Goal: Information Seeking & Learning: Learn about a topic

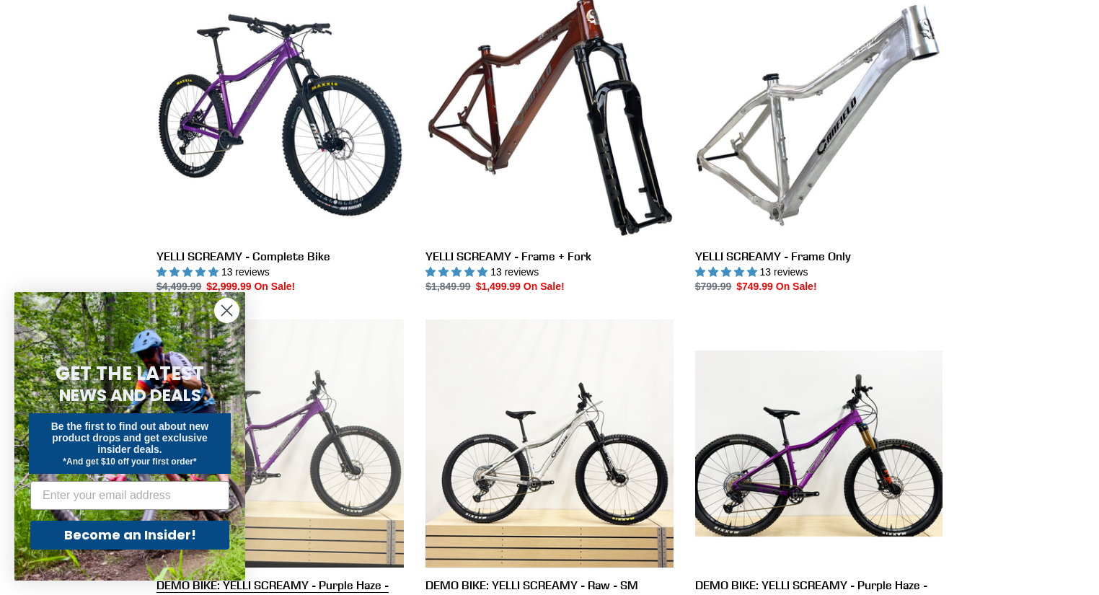
scroll to position [577, 0]
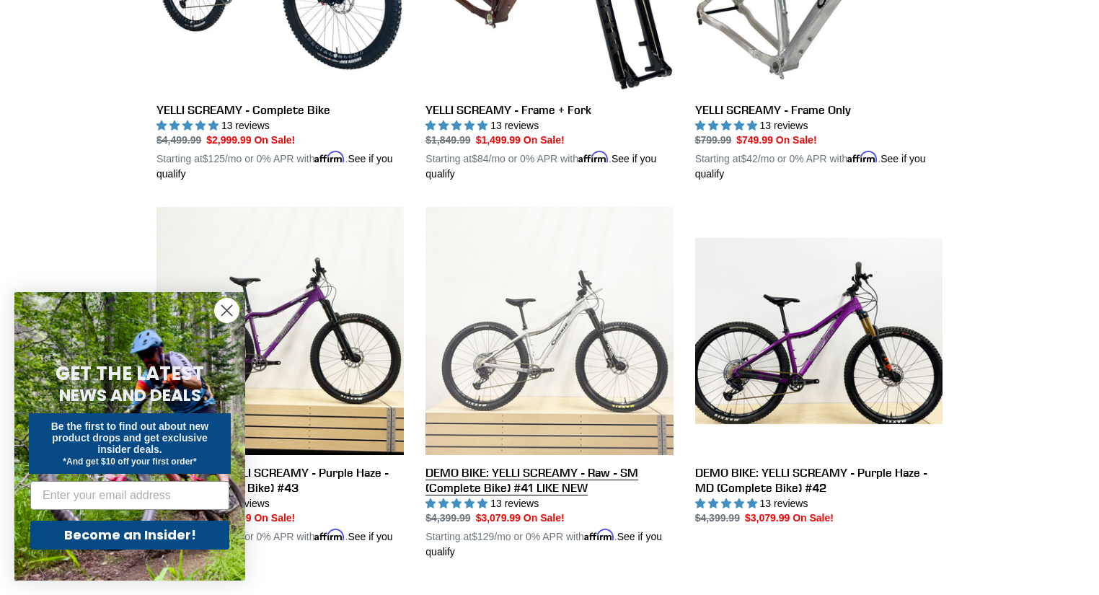
click at [584, 352] on link "DEMO BIKE: YELLI SCREAMY - Raw - SM (Complete Bike) #41 LIKE NEW" at bounding box center [549, 383] width 247 height 353
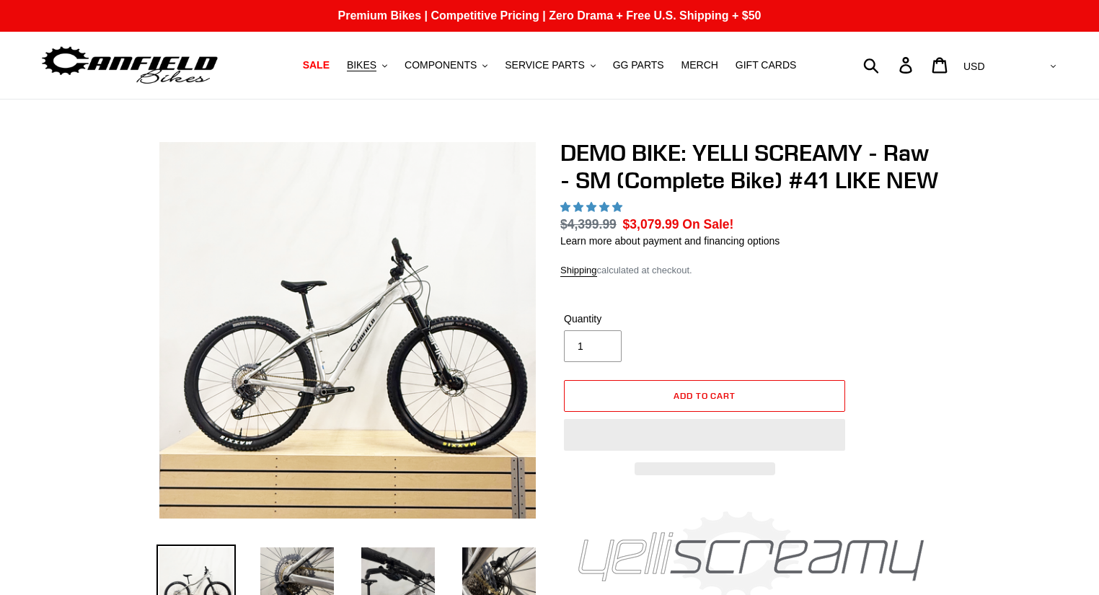
select select "highest-rating"
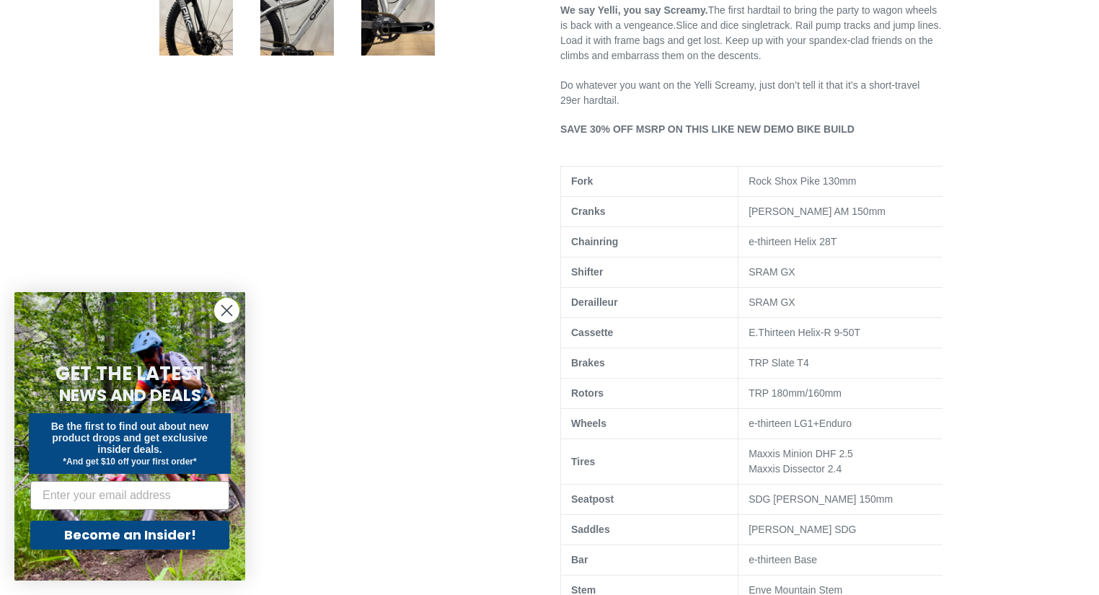
scroll to position [750, 0]
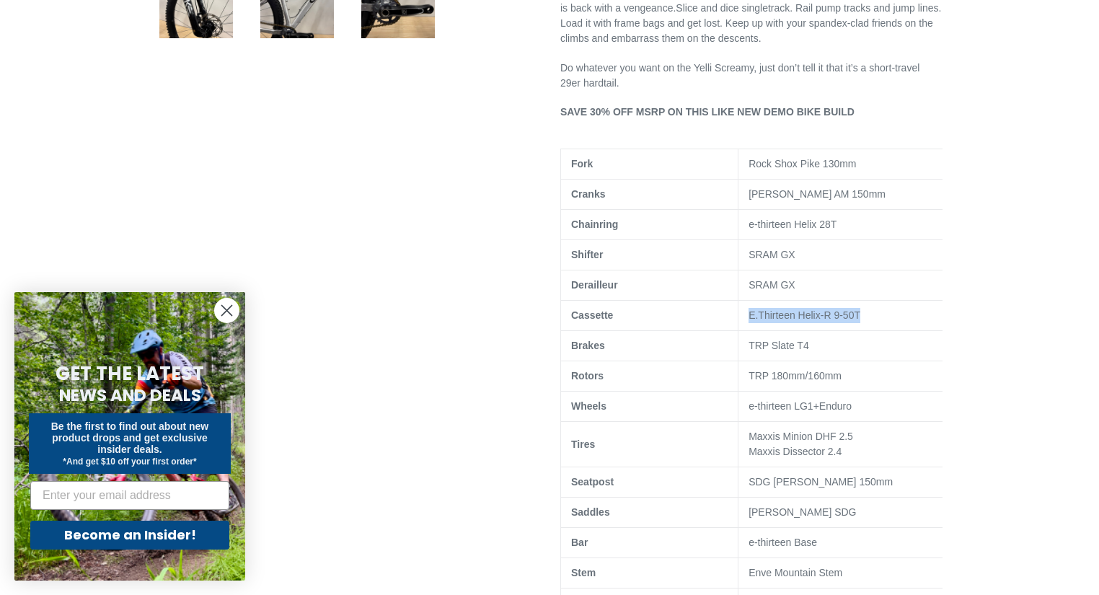
drag, startPoint x: 860, startPoint y: 330, endPoint x: 750, endPoint y: 335, distance: 109.7
click at [750, 331] on td "E.Thirteen Helix-R 9-50T" at bounding box center [847, 316] width 217 height 30
copy td "E.Thirteen Helix-R 9-50T"
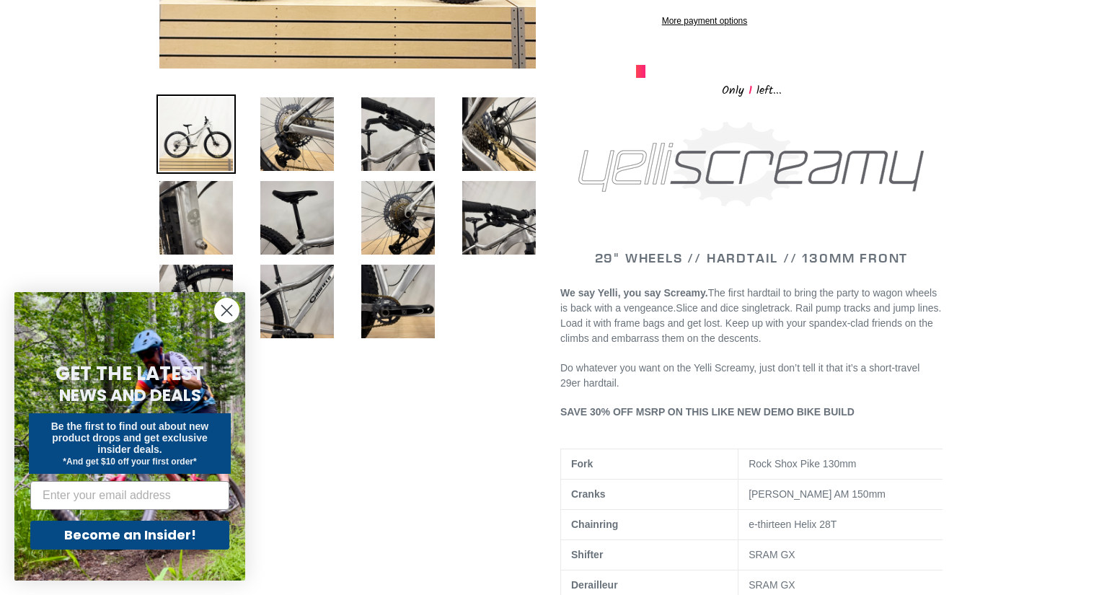
scroll to position [173, 0]
